Goal: Check status: Check status

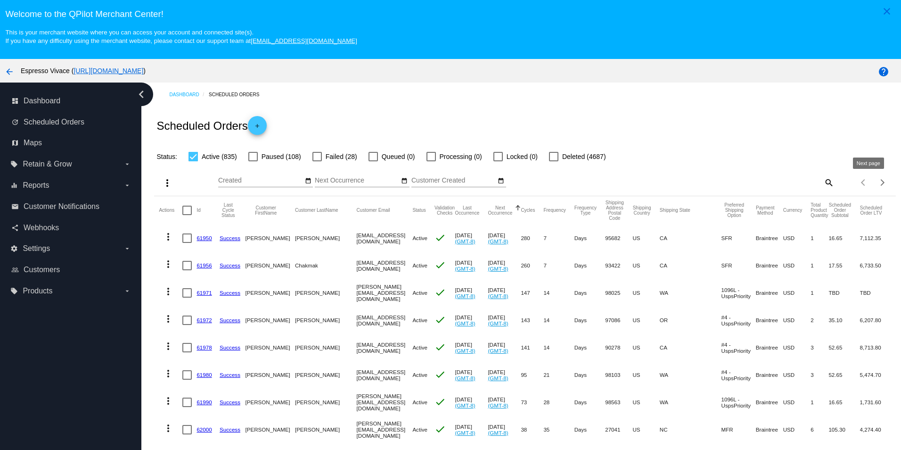
click at [877, 184] on div "Next page" at bounding box center [880, 182] width 7 height 7
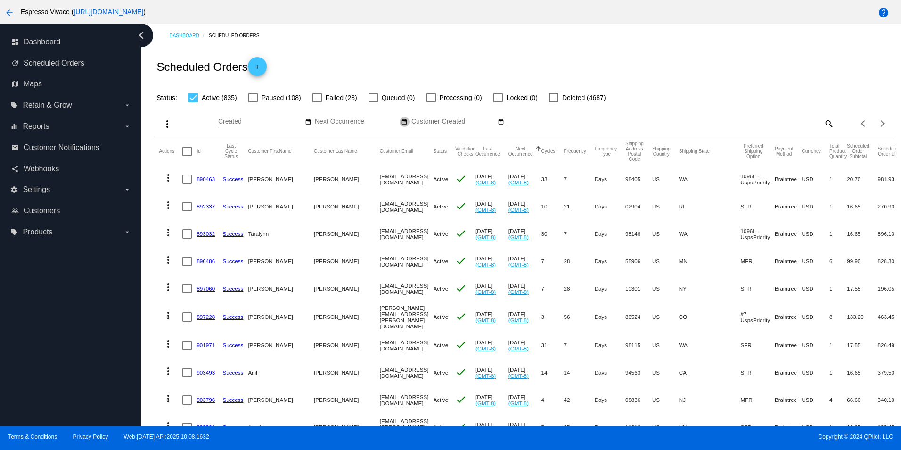
click at [402, 123] on mat-icon "date_range" at bounding box center [404, 122] width 7 height 8
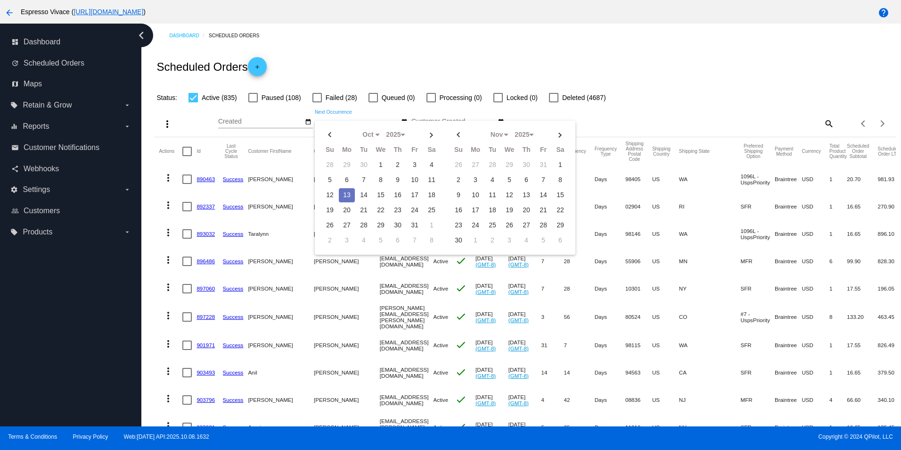
click at [346, 194] on td "13" at bounding box center [347, 195] width 16 height 14
click at [361, 194] on td "14" at bounding box center [364, 195] width 16 height 14
type input "[DATE] - [DATE]"
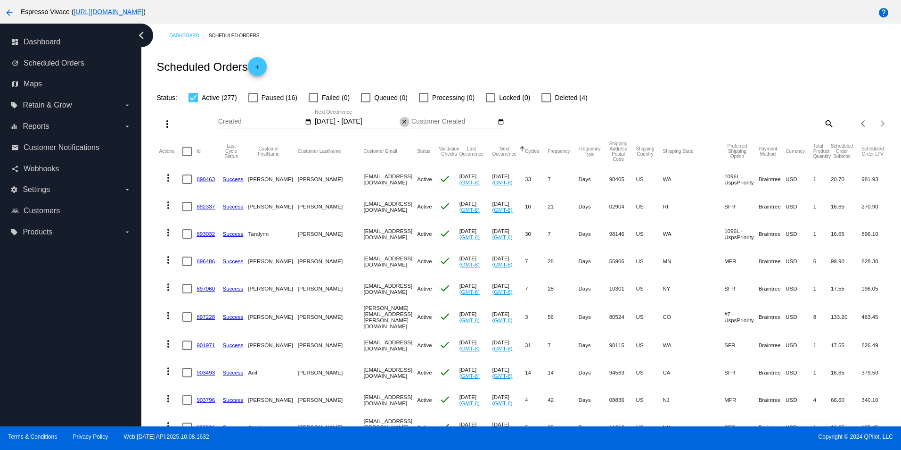
click at [404, 122] on mat-icon "close" at bounding box center [404, 122] width 7 height 8
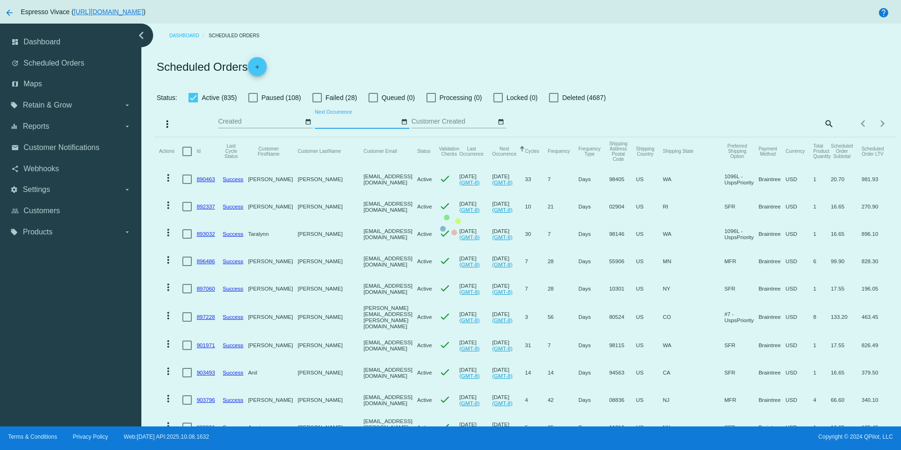
click at [402, 122] on mat-icon "date_range" at bounding box center [404, 122] width 7 height 8
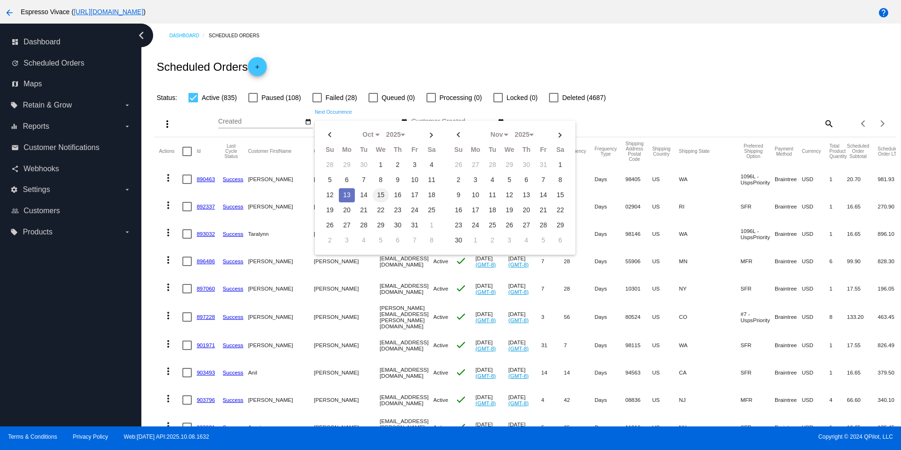
click at [377, 195] on td "15" at bounding box center [381, 195] width 16 height 14
click at [330, 212] on td "19" at bounding box center [330, 210] width 16 height 14
type input "[DATE] - [DATE]"
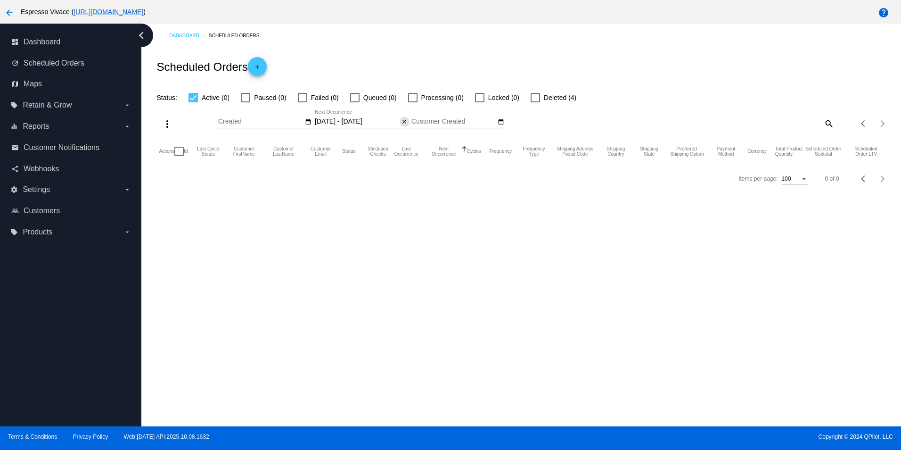
click at [403, 123] on mat-icon "close" at bounding box center [404, 122] width 7 height 8
